Goal: Register for event/course

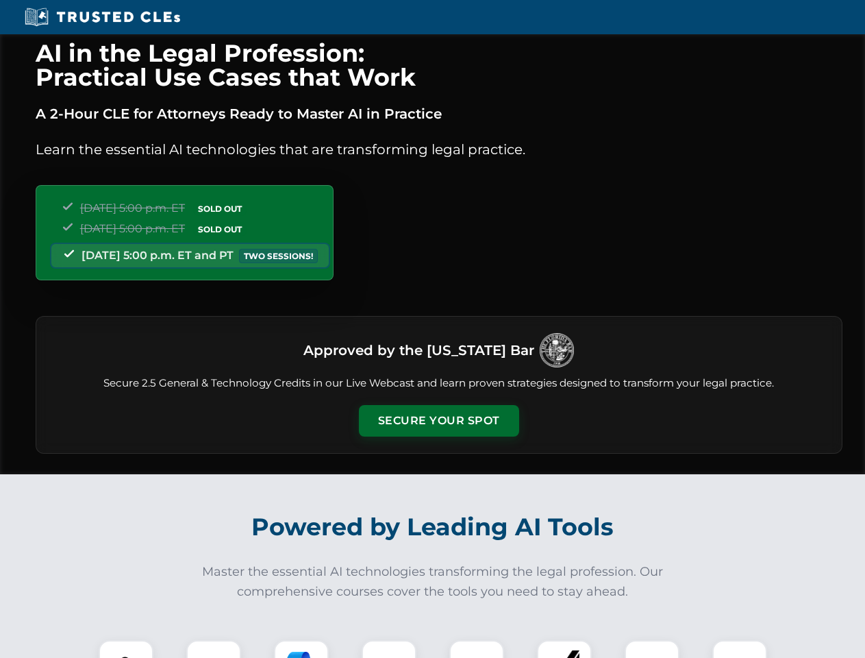
click at [438, 421] on button "Secure Your Spot" at bounding box center [439, 421] width 160 height 32
click at [126, 649] on img at bounding box center [126, 667] width 40 height 40
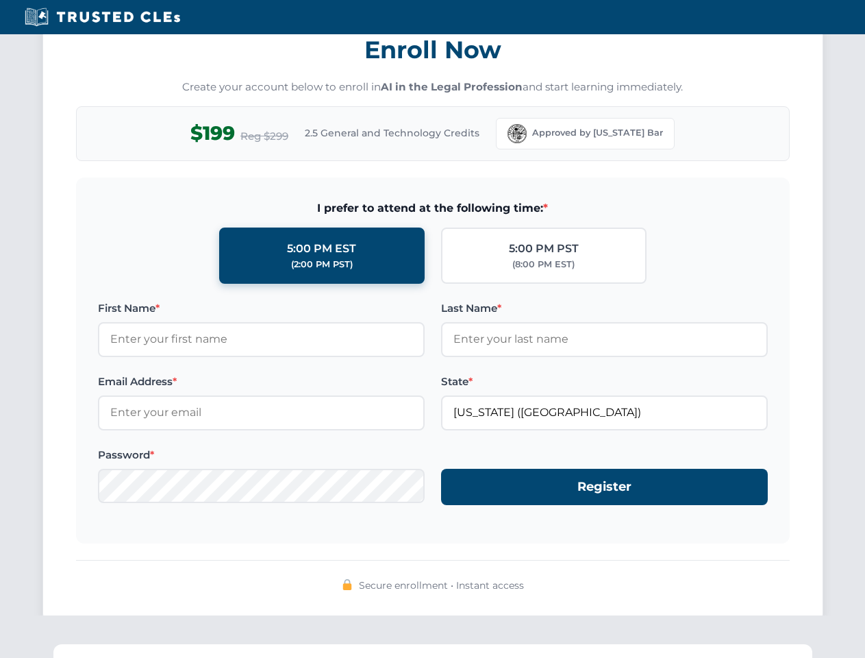
scroll to position [1345, 0]
